Goal: Register for event/course

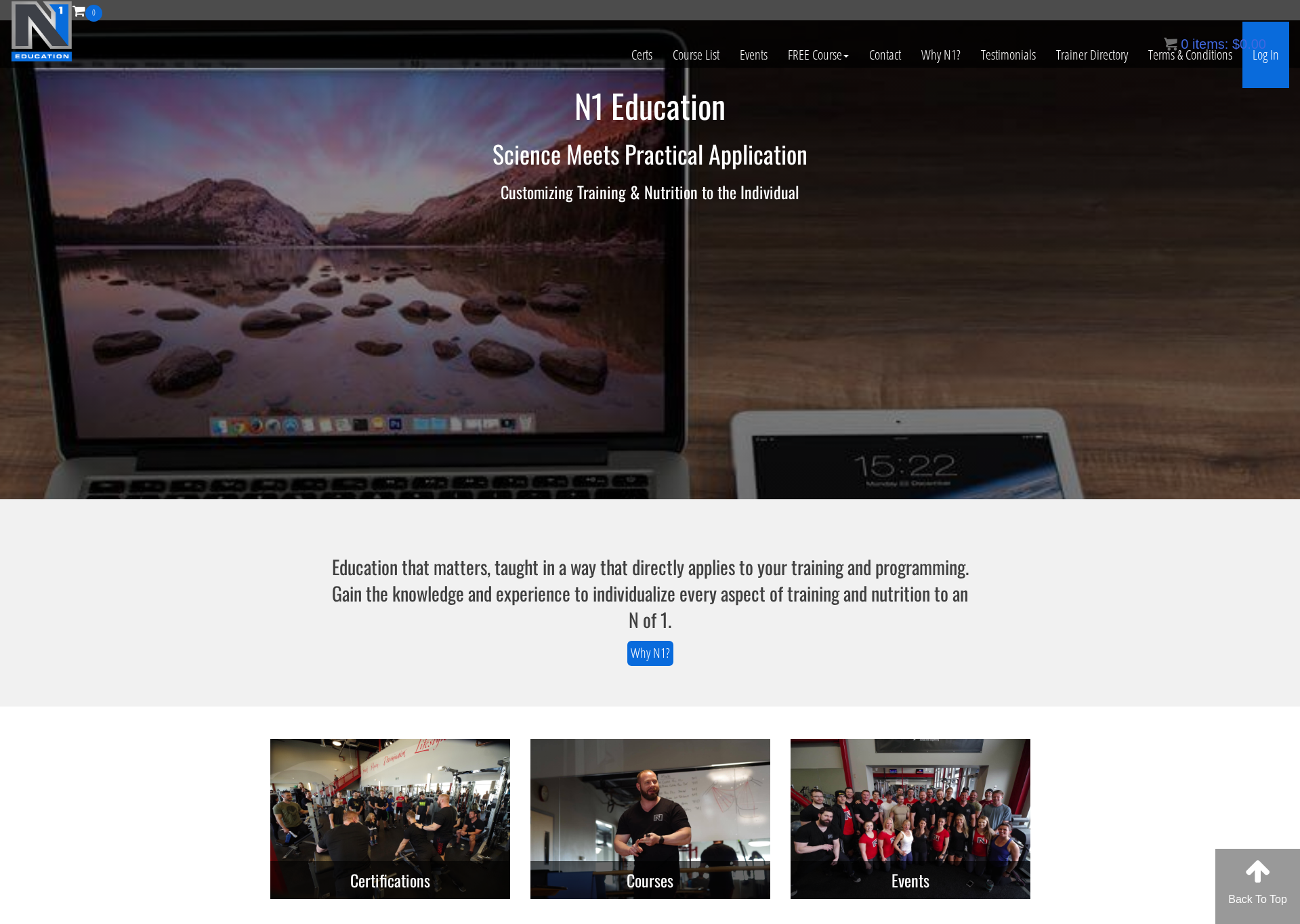
click at [1259, 57] on link "Log In" at bounding box center [1266, 54] width 47 height 66
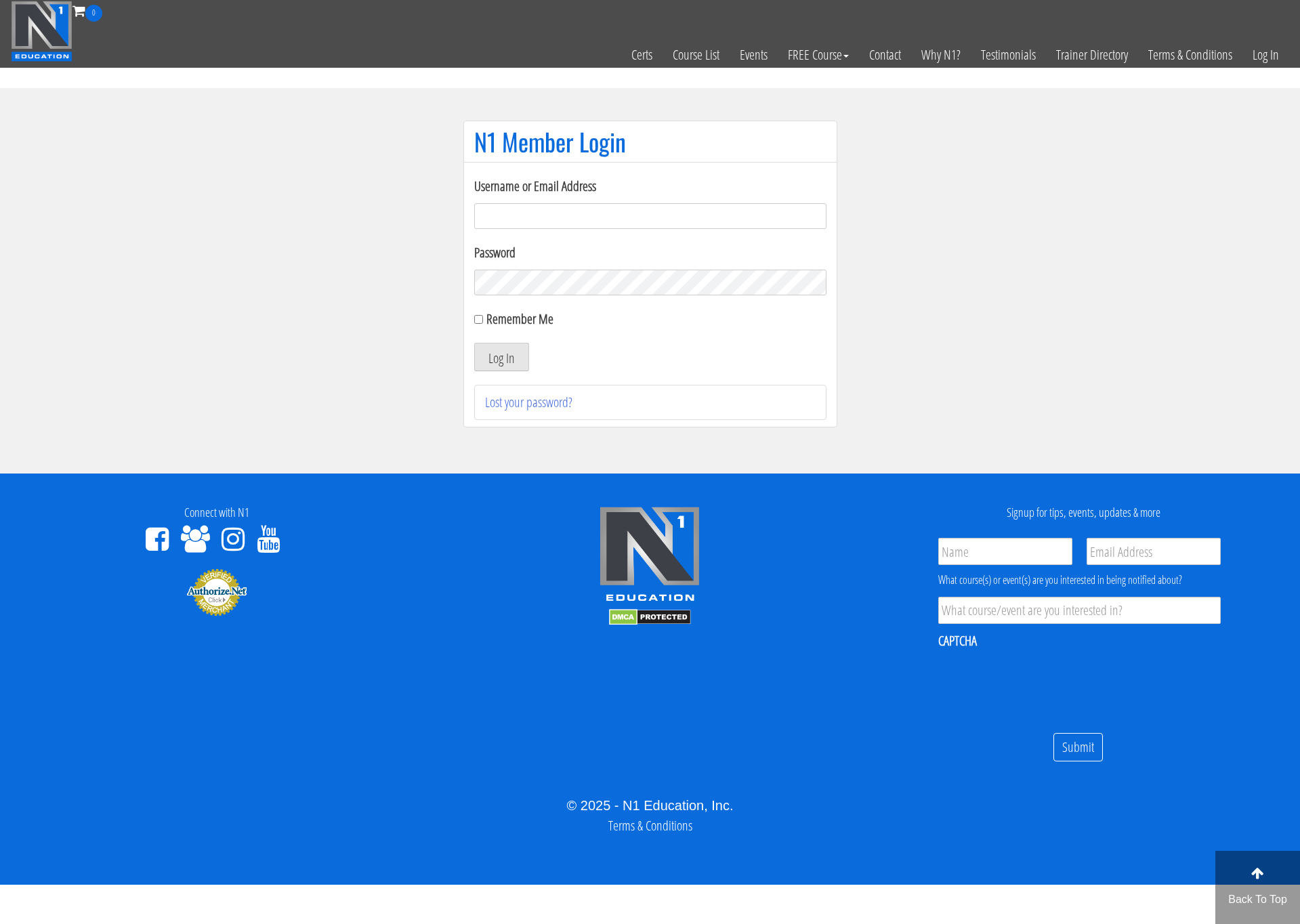
click at [0, 885] on com-1password-button at bounding box center [0, 885] width 0 height 0
type input "valerie"
click at [500, 350] on button "Log In" at bounding box center [501, 356] width 55 height 28
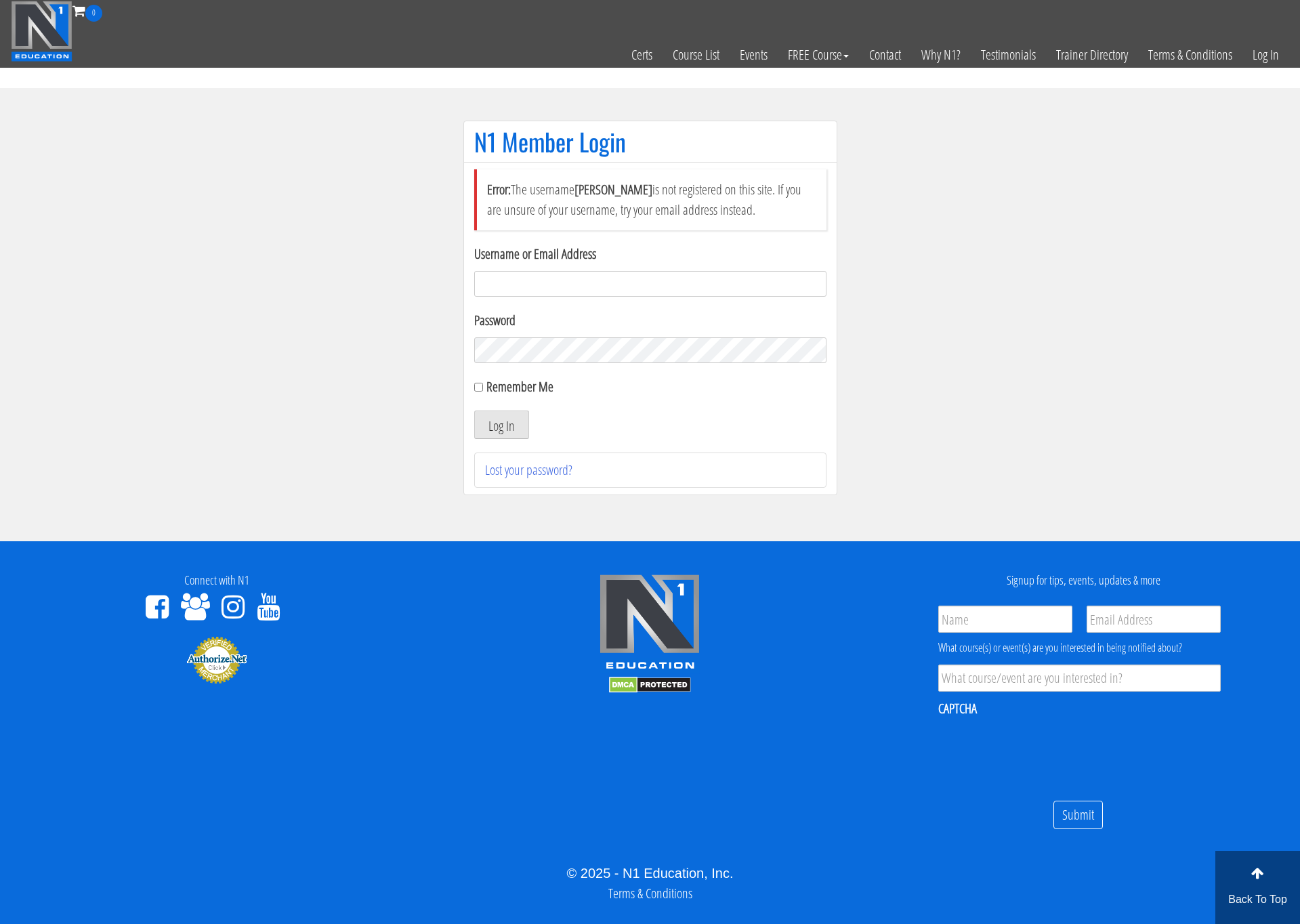
type input "valerie@lusvardi.org"
click at [497, 422] on button "Log In" at bounding box center [501, 424] width 55 height 28
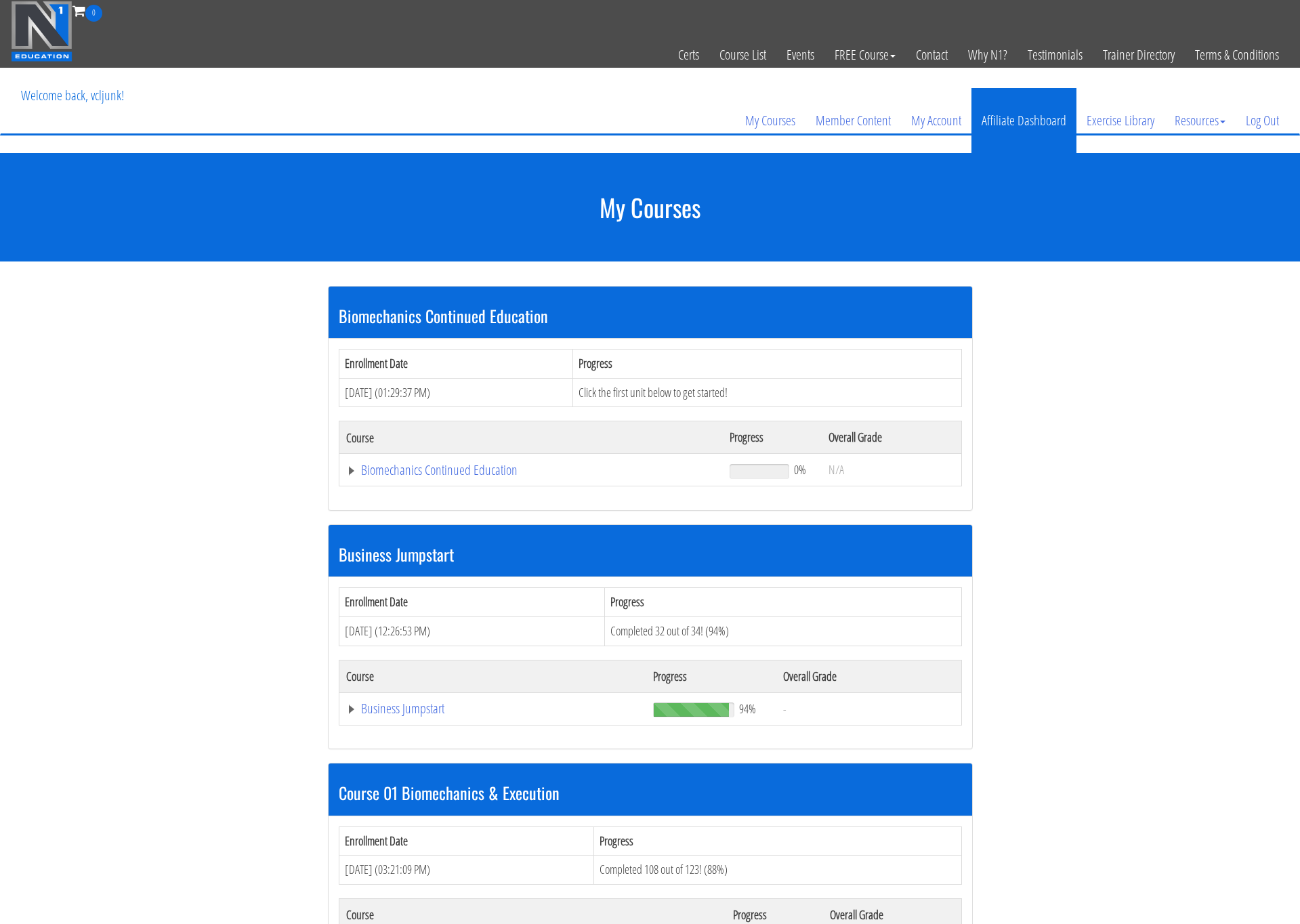
click at [1011, 114] on link "Affiliate Dashboard" at bounding box center [1023, 121] width 105 height 65
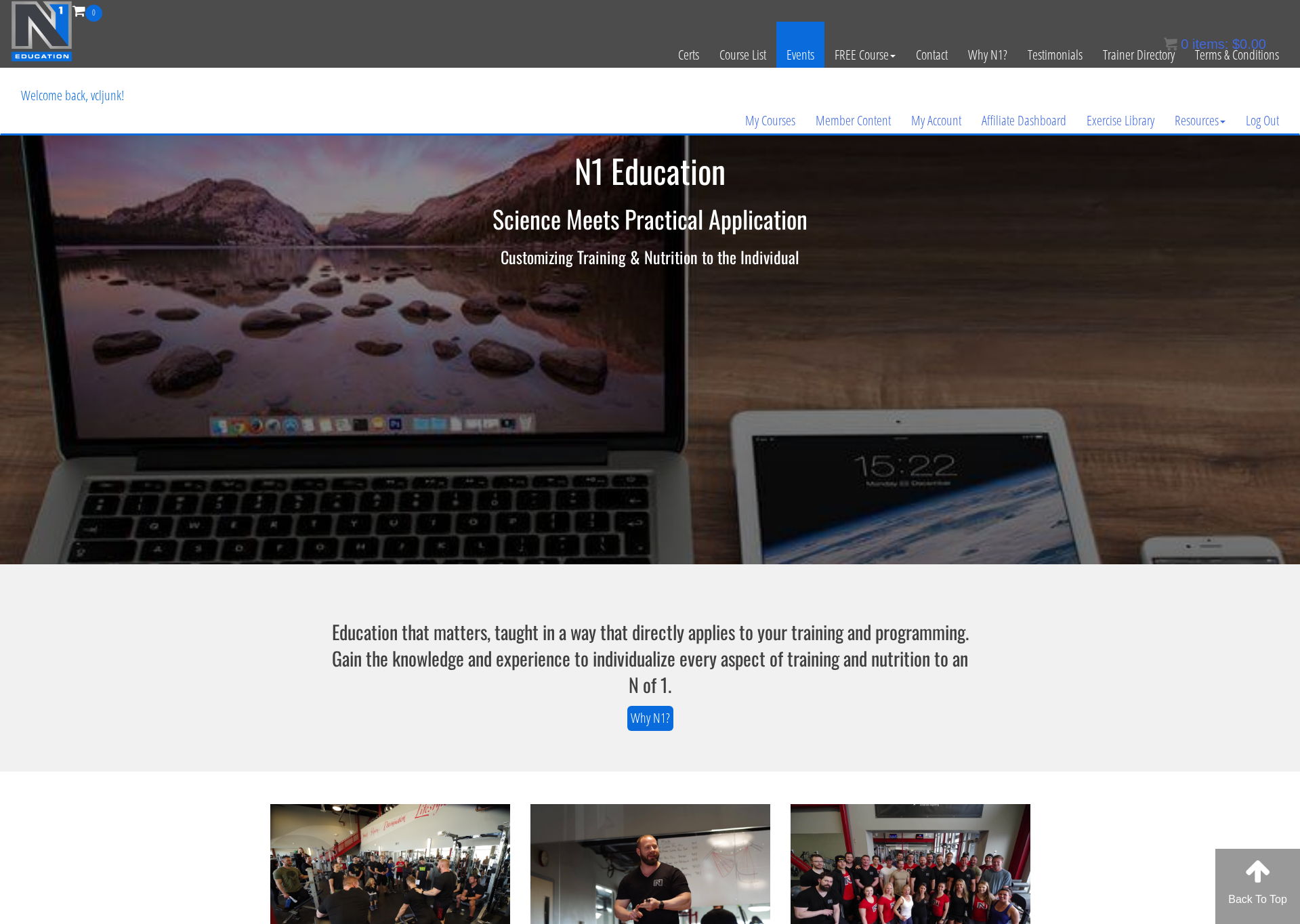
click at [792, 53] on link "Events" at bounding box center [800, 54] width 48 height 66
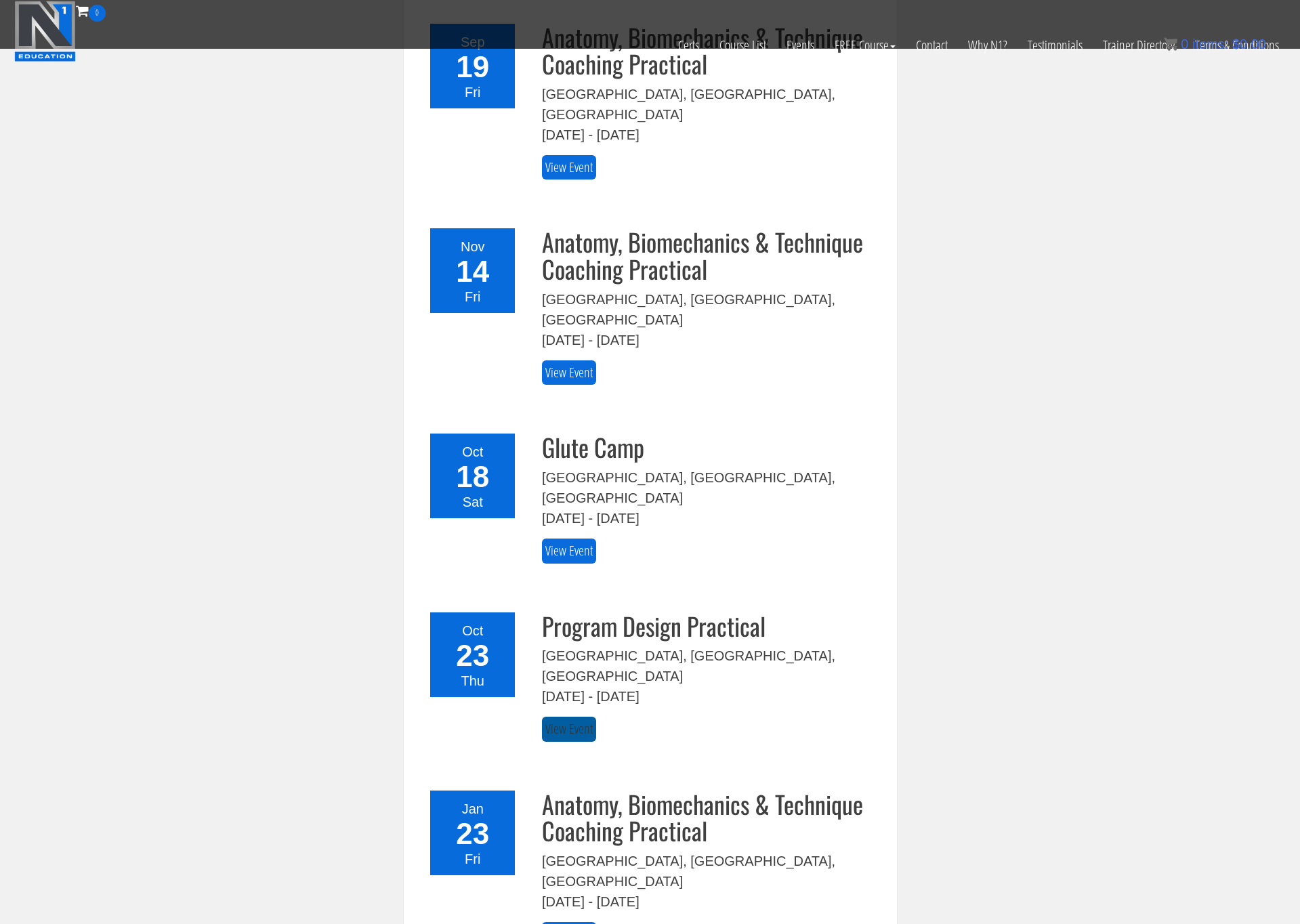
scroll to position [288, 0]
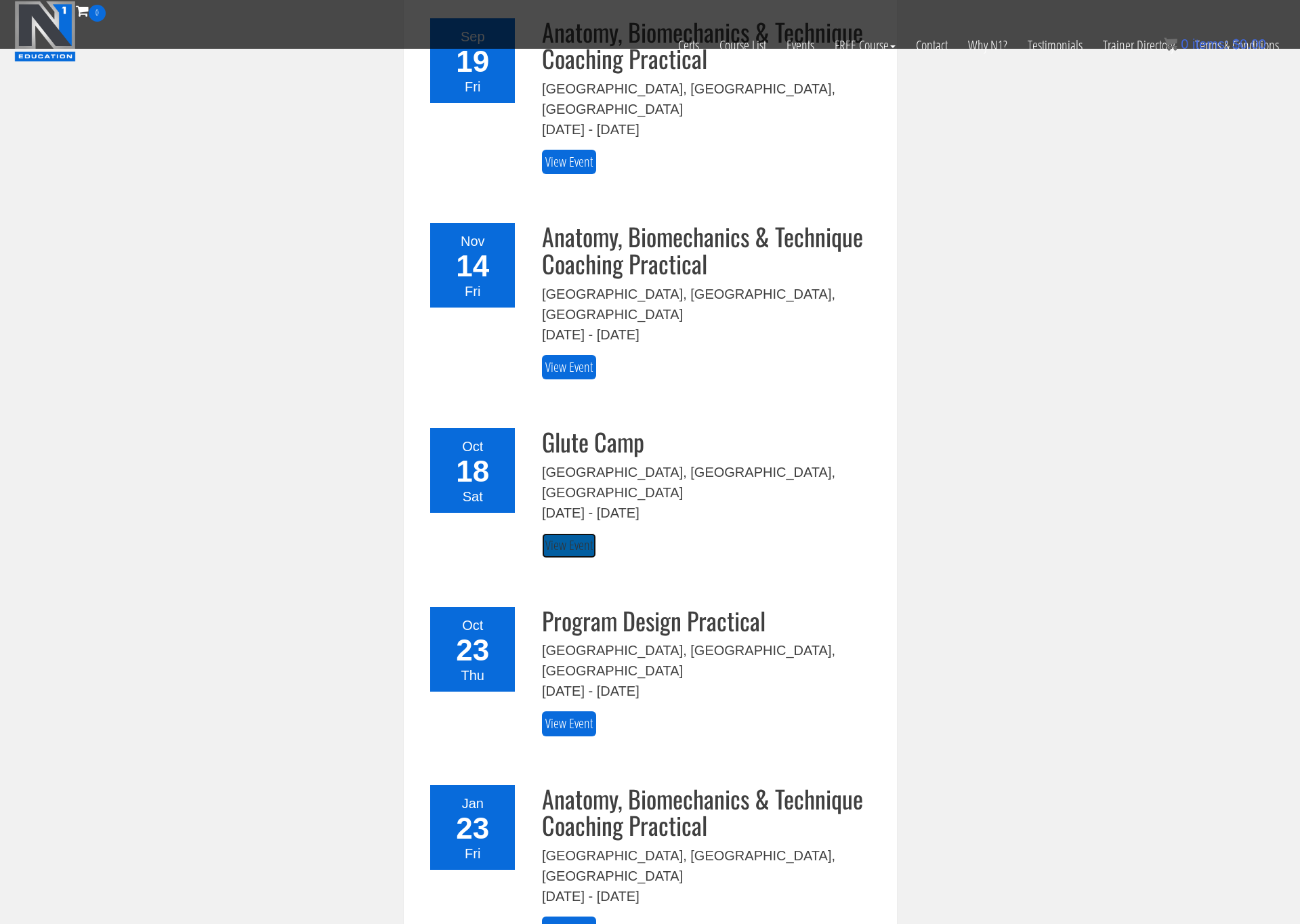
click at [568, 533] on link "View Event" at bounding box center [569, 545] width 54 height 25
